Goal: Task Accomplishment & Management: Use online tool/utility

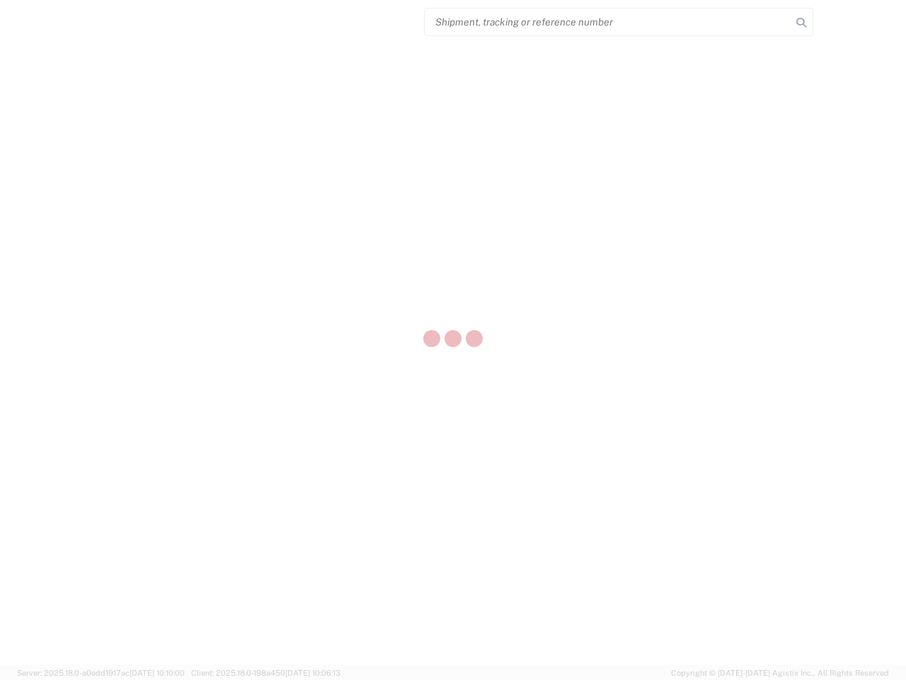
select select "US"
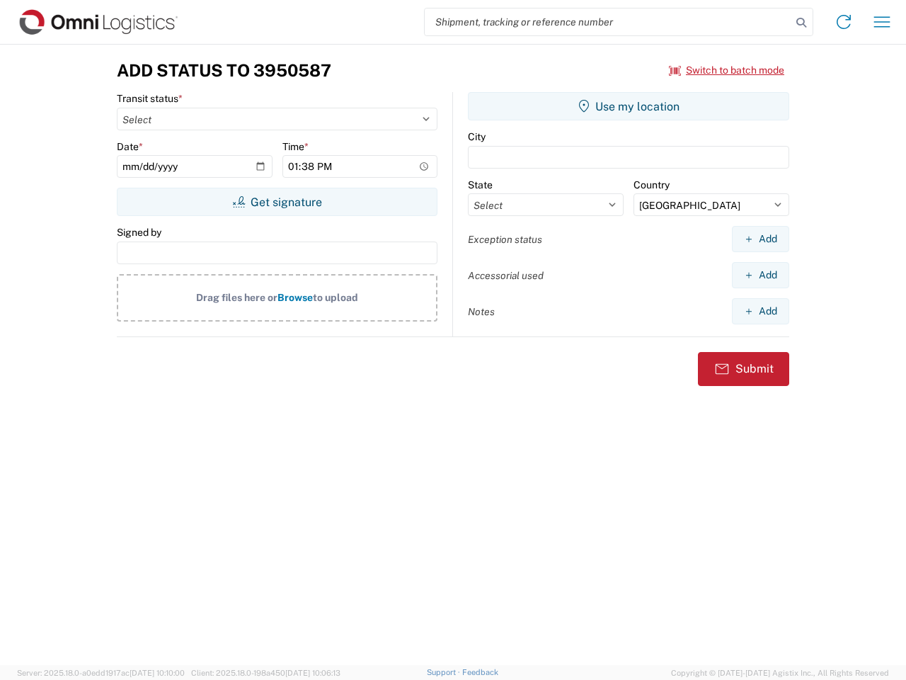
click at [608, 22] on input "search" at bounding box center [608, 21] width 367 height 27
click at [801, 23] on icon at bounding box center [801, 23] width 20 height 20
click at [844, 22] on icon at bounding box center [843, 22] width 23 height 23
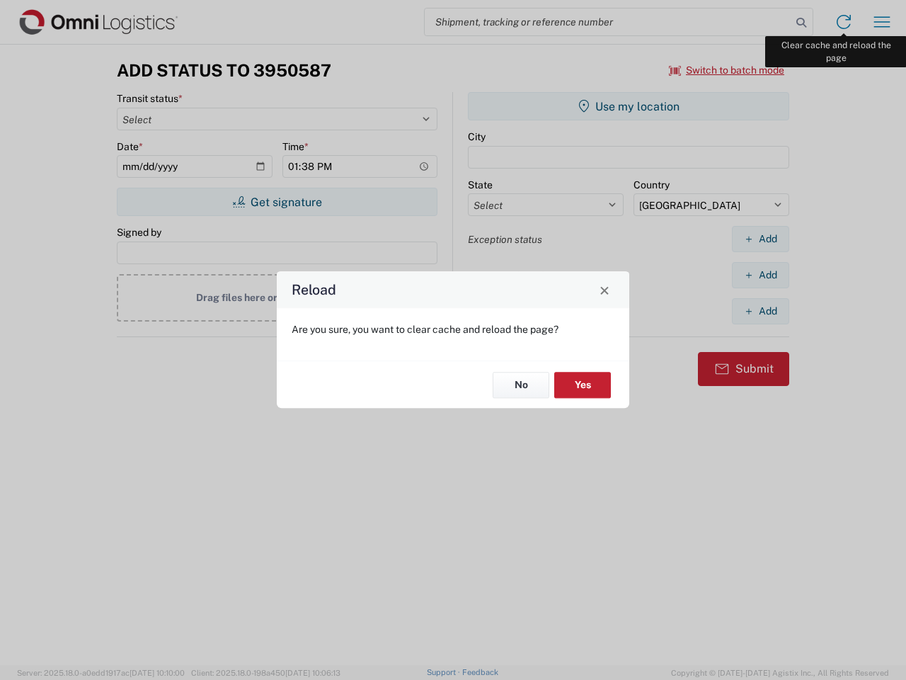
click at [882, 22] on div "Reload Are you sure, you want to clear cache and reload the page? No Yes" at bounding box center [453, 340] width 906 height 680
click at [727, 70] on div "Reload Are you sure, you want to clear cache and reload the page? No Yes" at bounding box center [453, 340] width 906 height 680
click at [277, 202] on div "Reload Are you sure, you want to clear cache and reload the page? No Yes" at bounding box center [453, 340] width 906 height 680
click at [629, 106] on div "Reload Are you sure, you want to clear cache and reload the page? No Yes" at bounding box center [453, 340] width 906 height 680
click at [760, 239] on div "Reload Are you sure, you want to clear cache and reload the page? No Yes" at bounding box center [453, 340] width 906 height 680
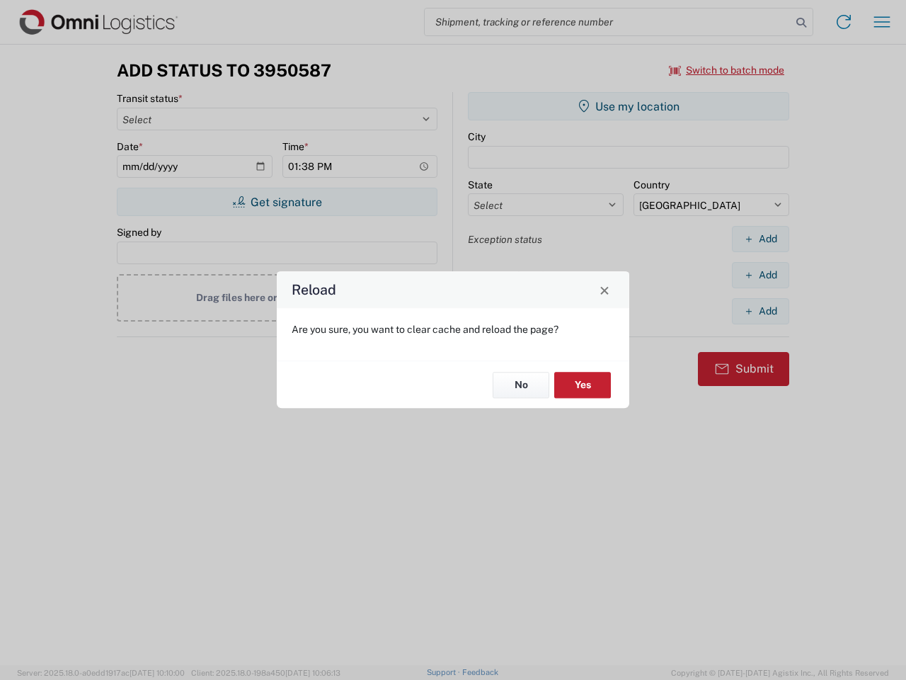
click at [760, 275] on div "Reload Are you sure, you want to clear cache and reload the page? No Yes" at bounding box center [453, 340] width 906 height 680
click at [760, 311] on div "Reload Are you sure, you want to clear cache and reload the page? No Yes" at bounding box center [453, 340] width 906 height 680
